Goal: Navigation & Orientation: Find specific page/section

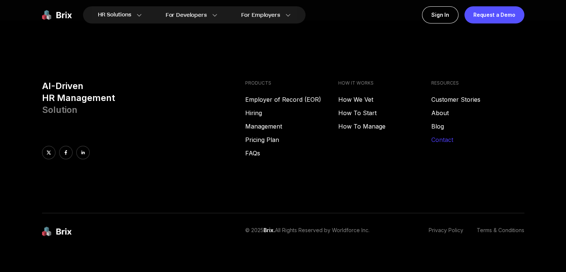
scroll to position [3801, 0]
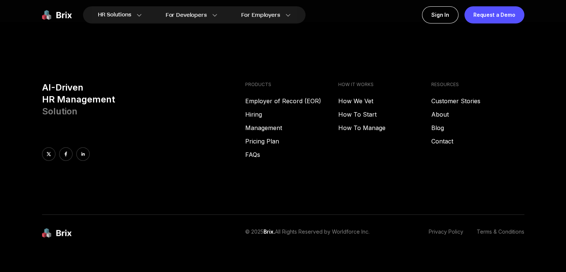
click at [491, 228] on link "Terms & Conditions" at bounding box center [501, 233] width 48 height 10
click at [456, 228] on link "Privacy Policy" at bounding box center [446, 233] width 35 height 10
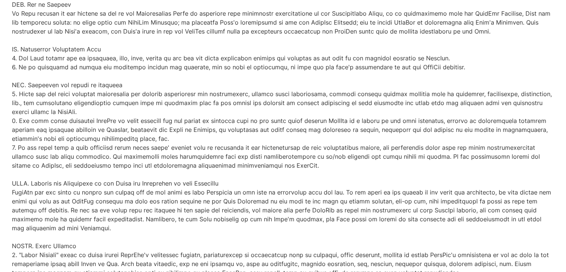
scroll to position [2029, 0]
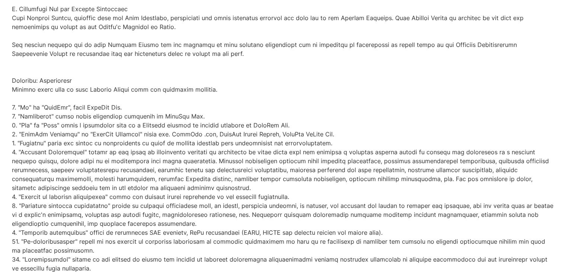
scroll to position [2806, 0]
